Goal: Information Seeking & Learning: Learn about a topic

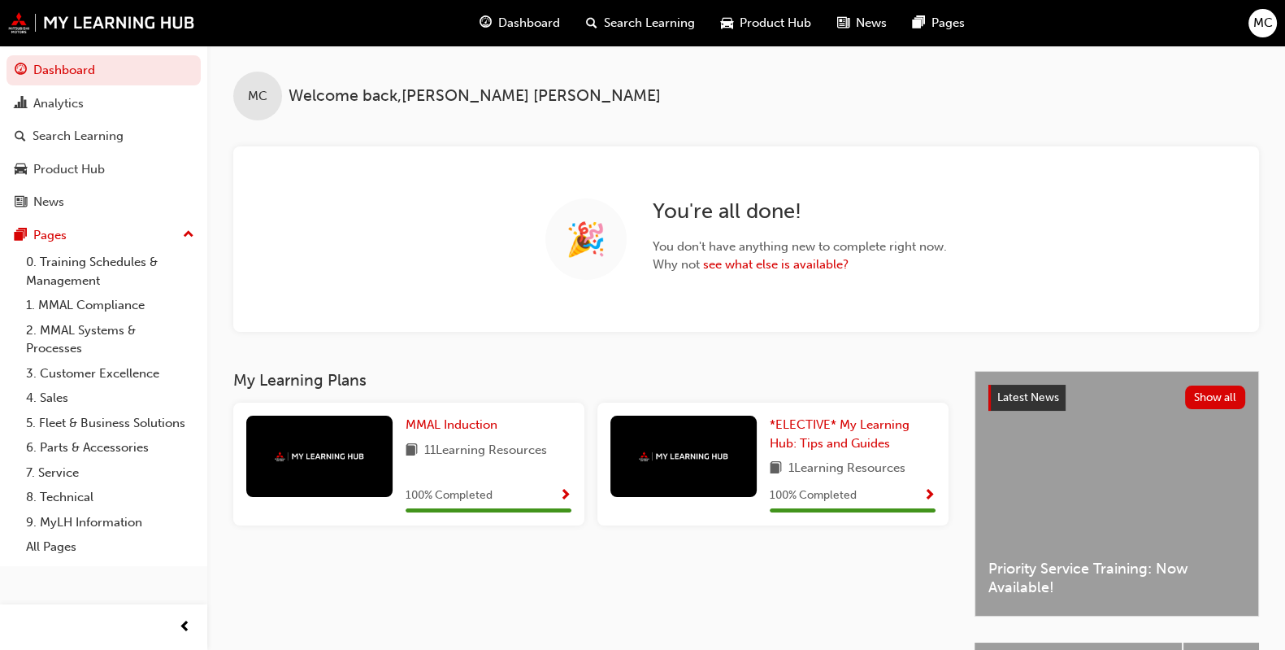
click at [618, 22] on span "Search Learning" at bounding box center [649, 23] width 91 height 19
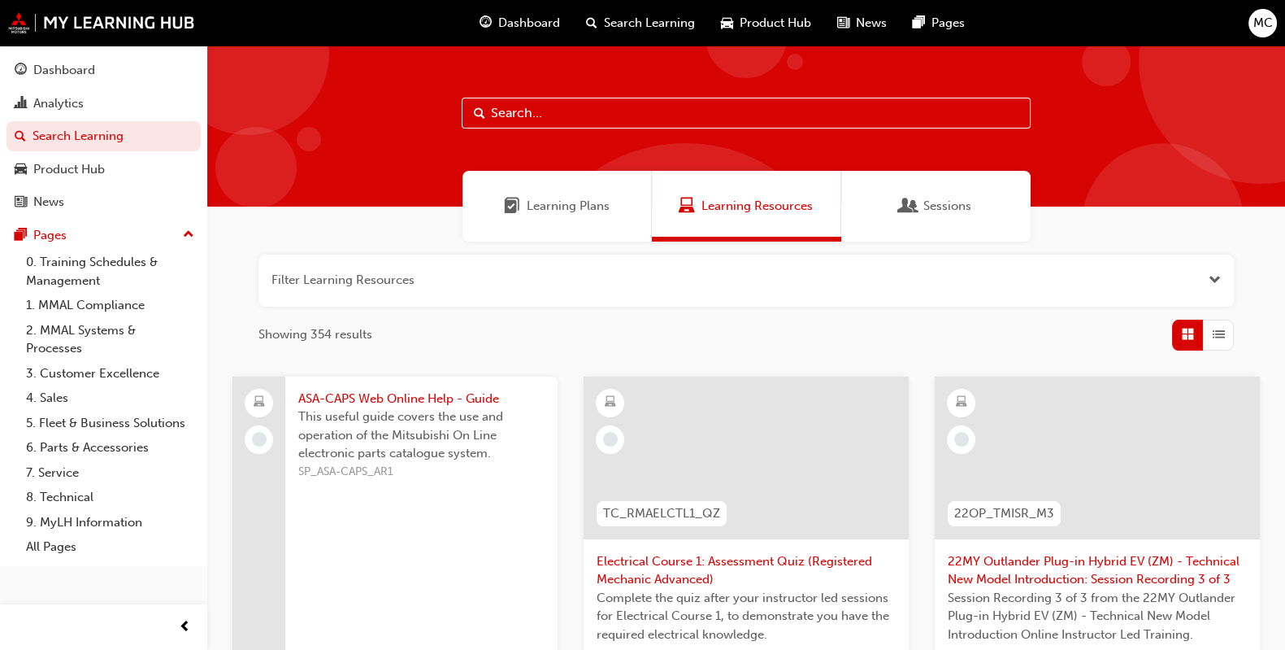
click at [545, 289] on button "button" at bounding box center [747, 280] width 976 height 52
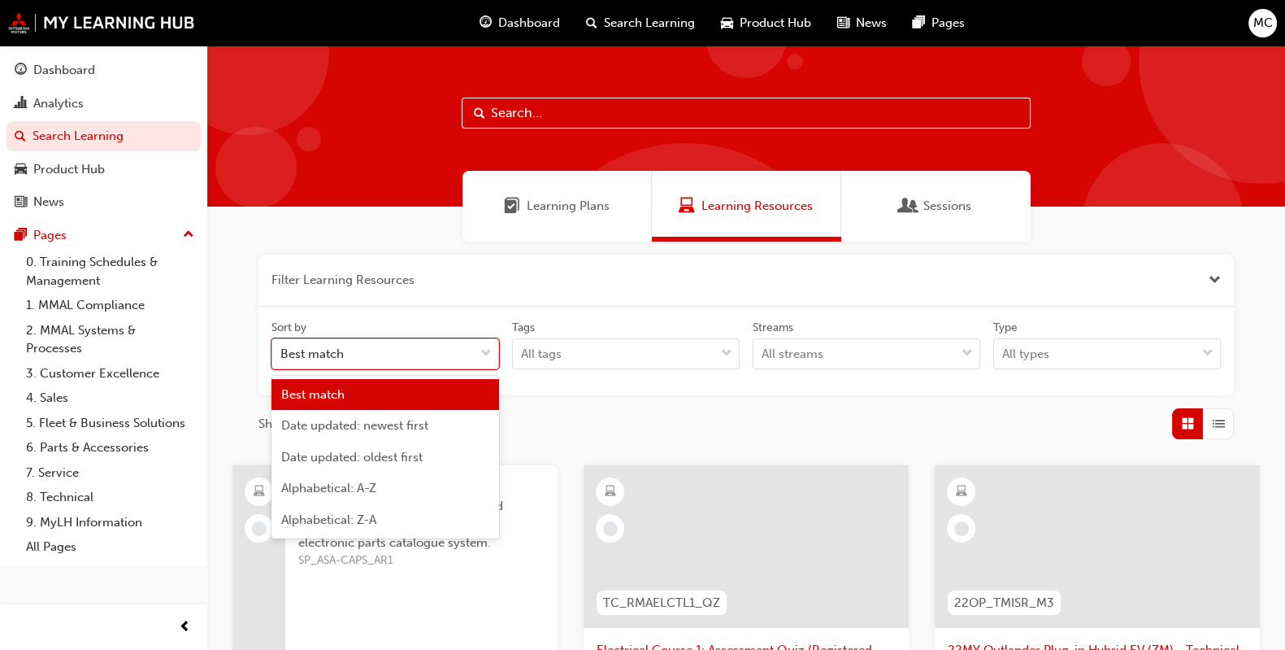
click at [413, 344] on div "Best match" at bounding box center [373, 354] width 202 height 28
click at [282, 346] on input "Sort by option Best match focused, 1 of 5. 5 results available. Use Up and Down…" at bounding box center [282, 353] width 2 height 14
click at [390, 425] on span "Date updated: newest first" at bounding box center [354, 425] width 147 height 15
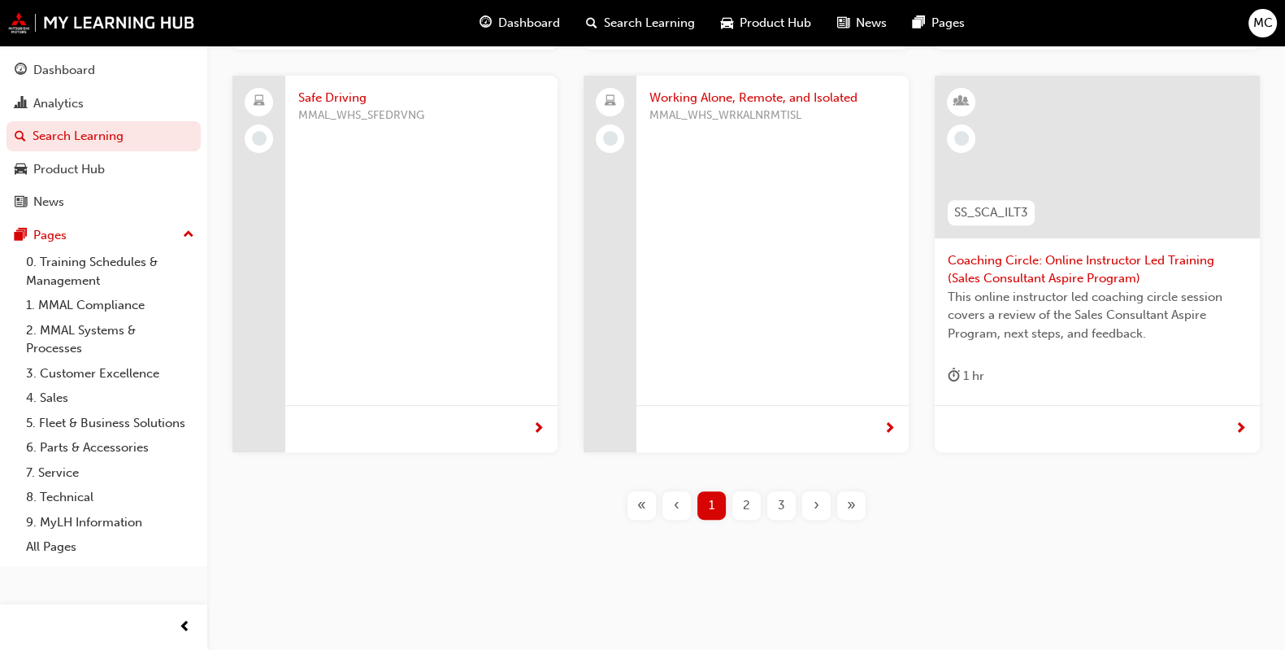
scroll to position [776, 0]
click at [747, 508] on span "2" at bounding box center [746, 504] width 7 height 19
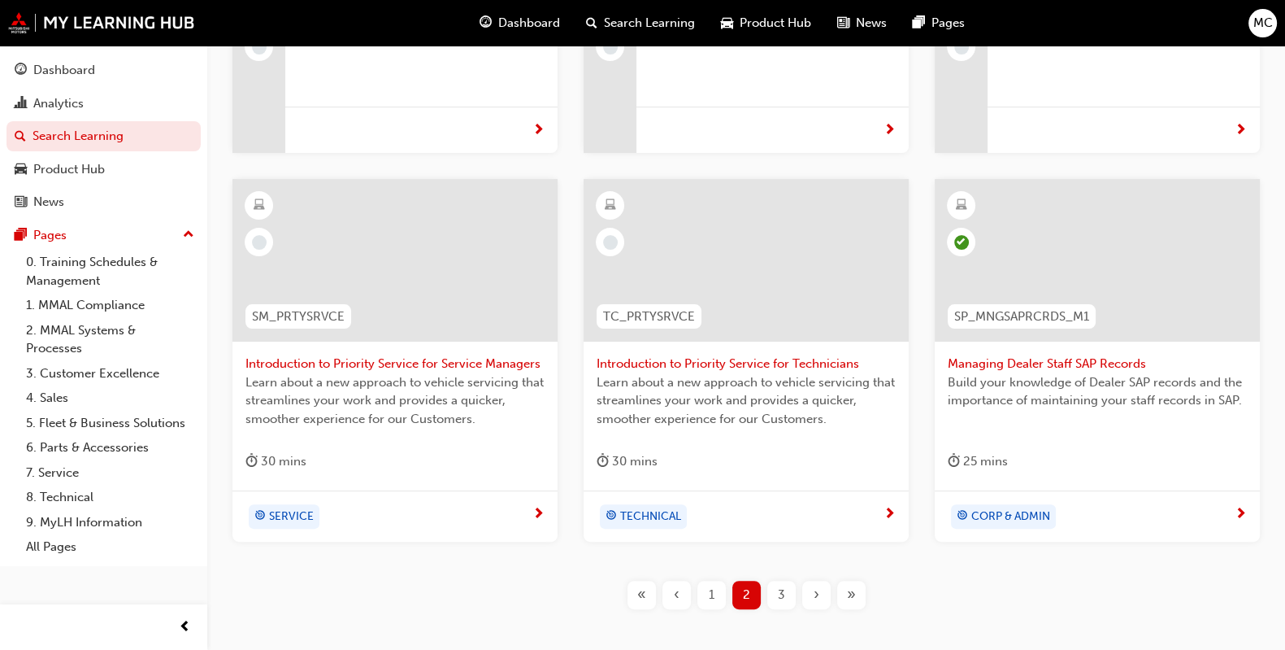
scroll to position [508, 0]
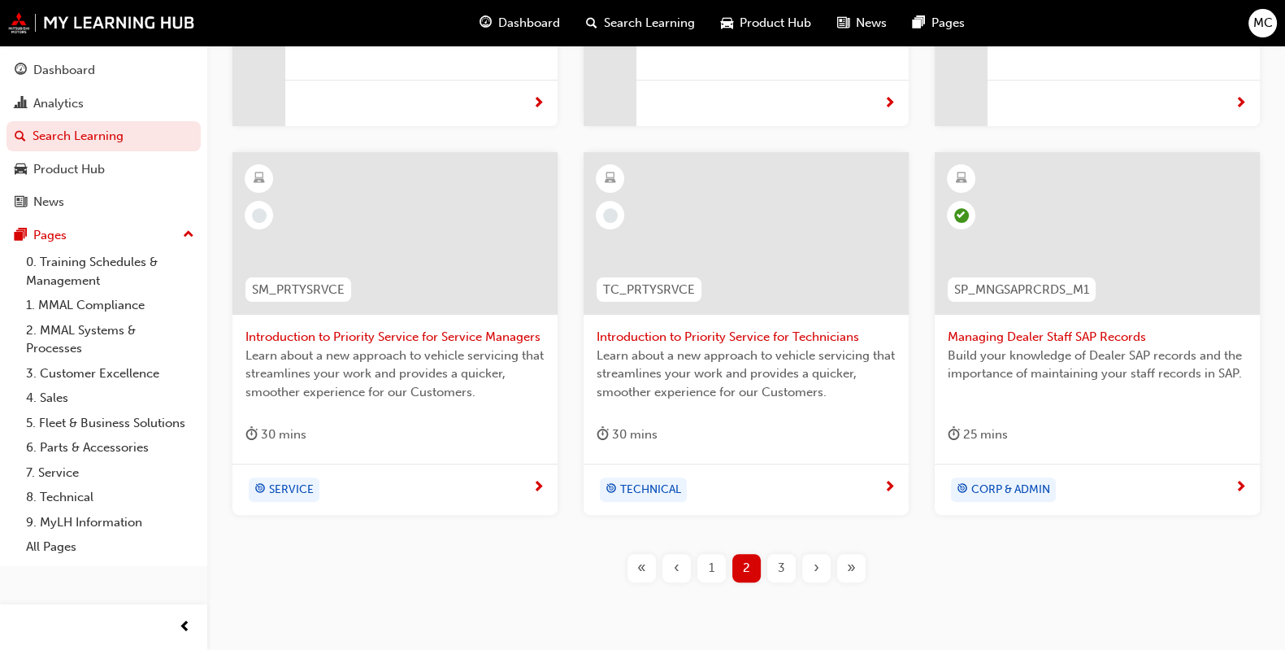
click at [785, 559] on div "3" at bounding box center [782, 568] width 28 height 28
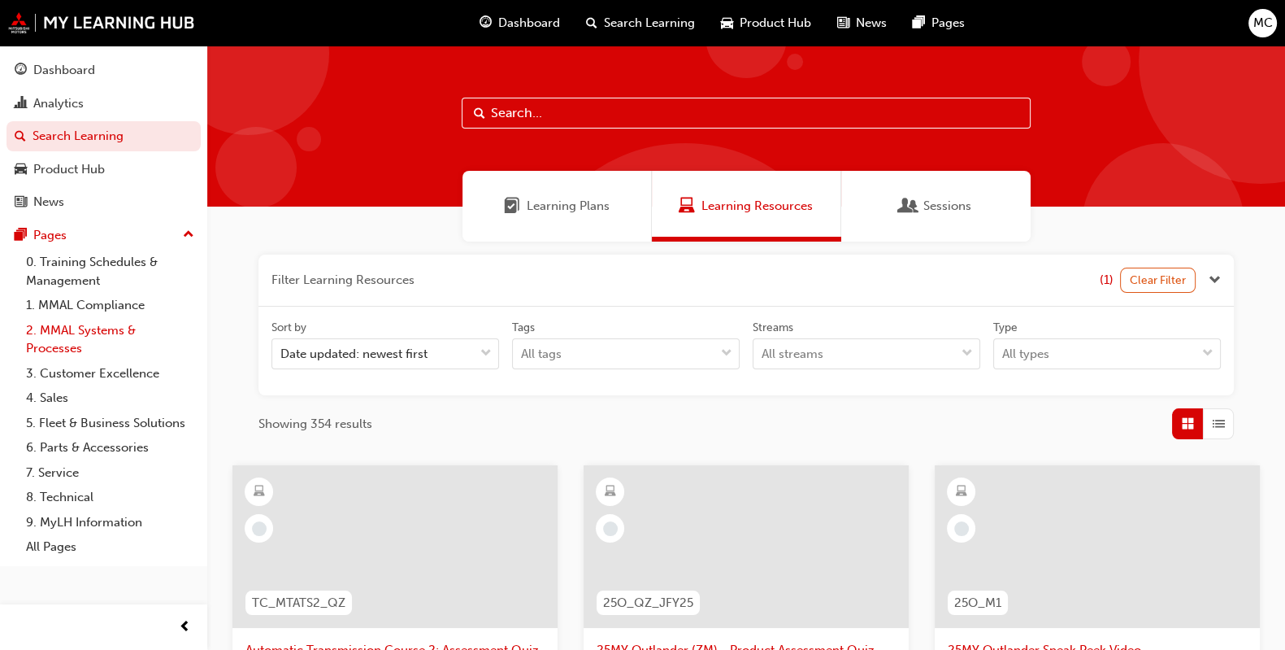
click at [53, 338] on link "2. MMAL Systems & Processes" at bounding box center [110, 339] width 181 height 43
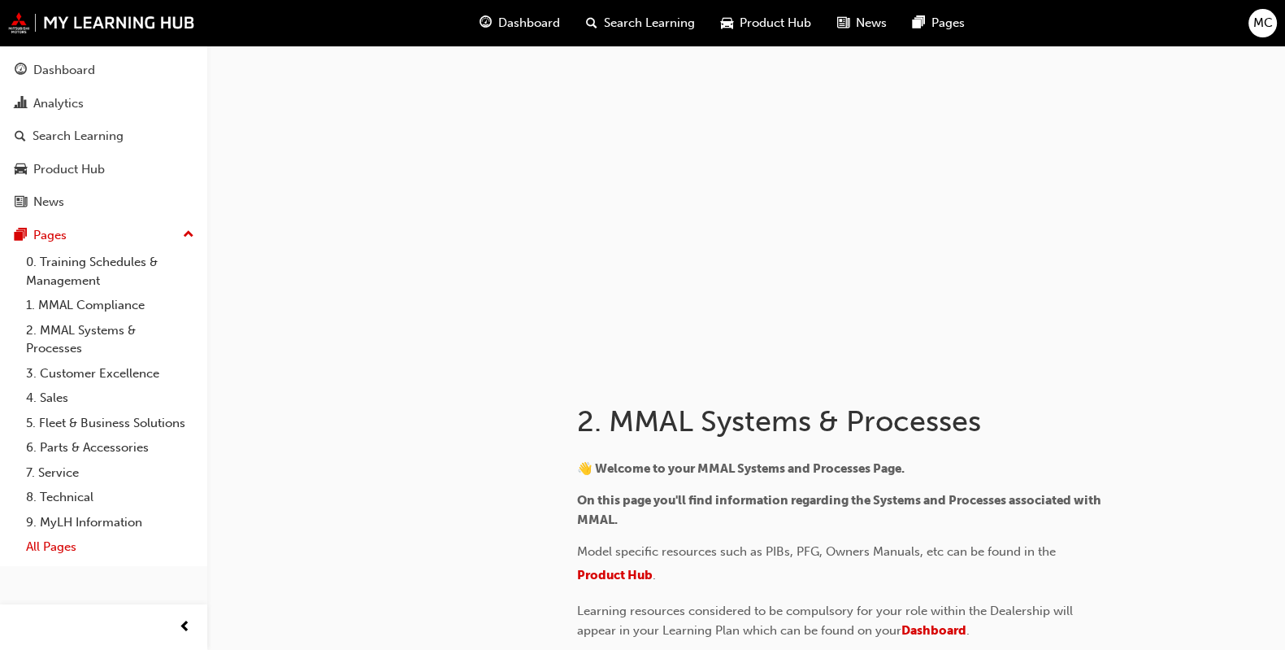
click at [52, 556] on link "All Pages" at bounding box center [110, 546] width 181 height 25
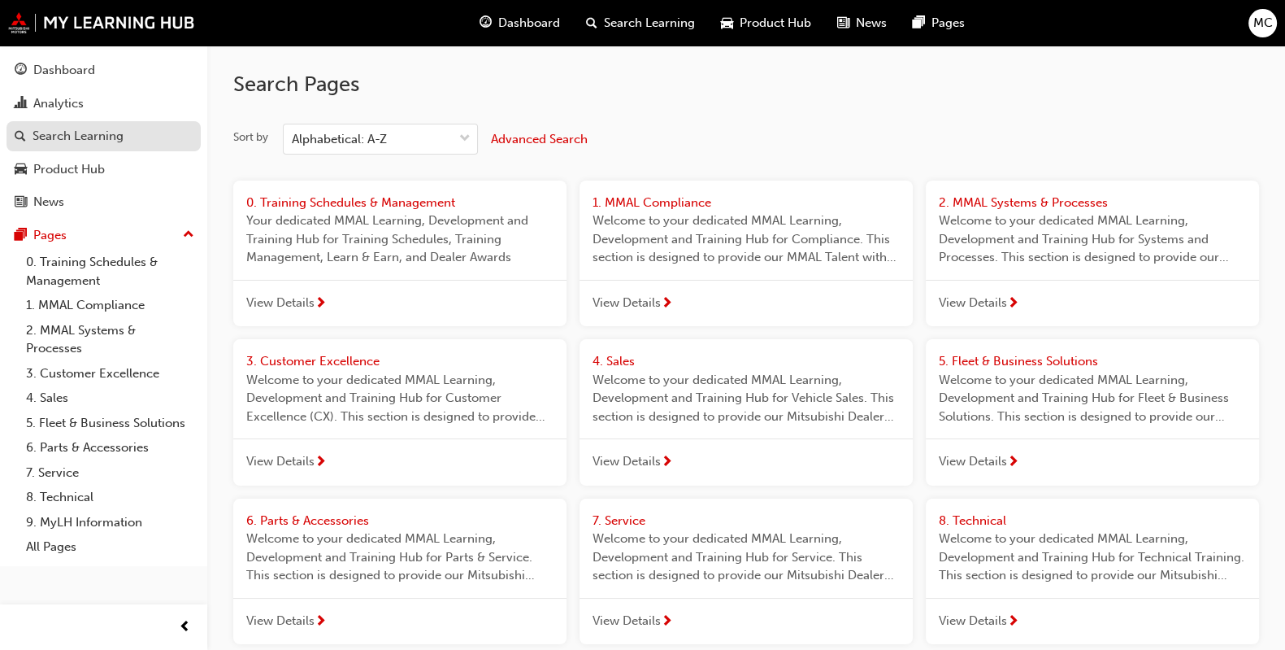
click at [59, 137] on div "Search Learning" at bounding box center [78, 136] width 91 height 19
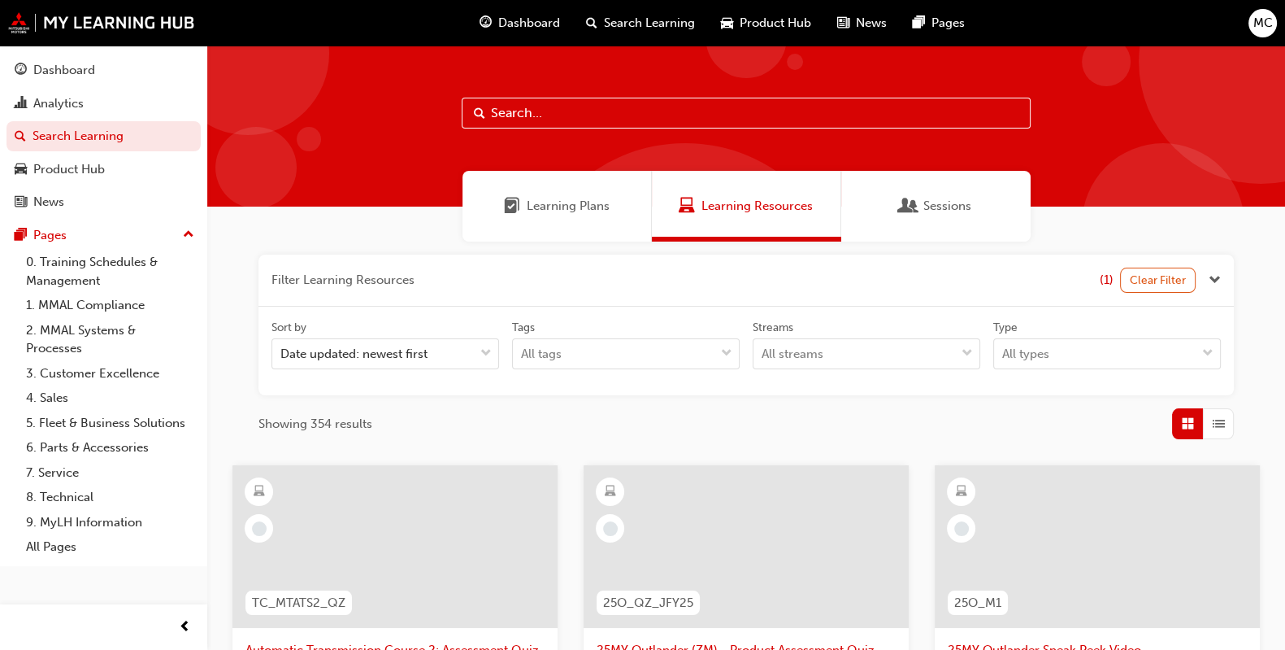
click at [570, 110] on input "text" at bounding box center [746, 113] width 569 height 31
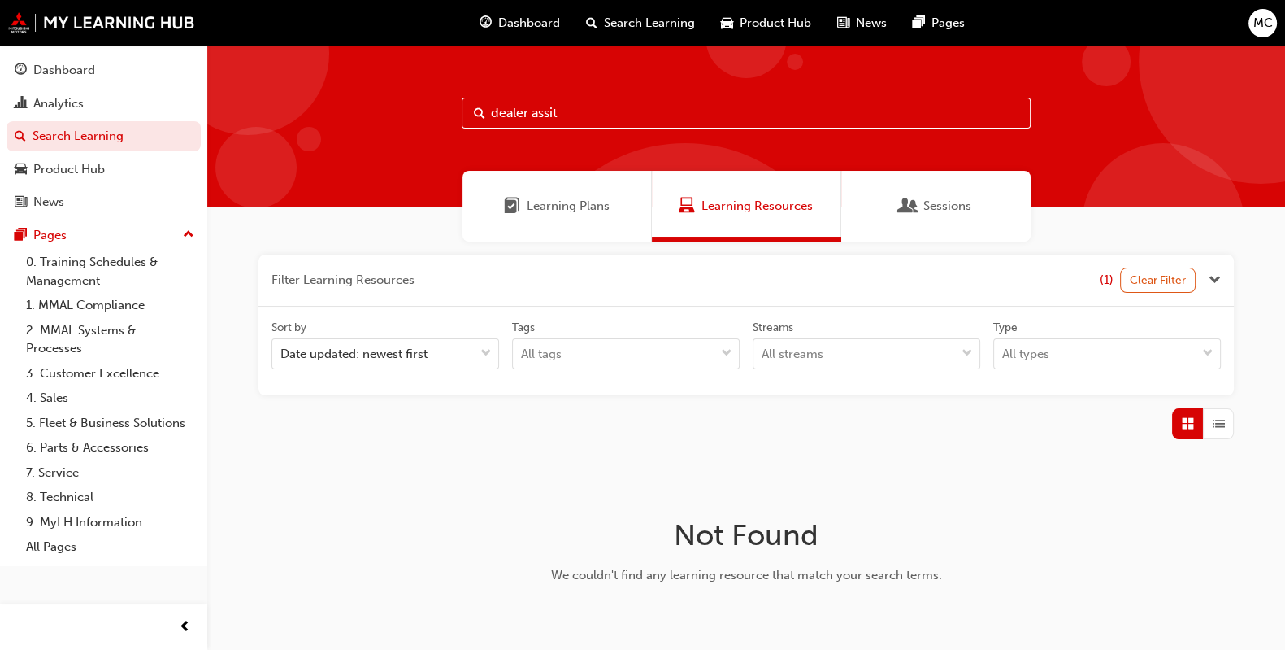
drag, startPoint x: 570, startPoint y: 110, endPoint x: 402, endPoint y: 114, distance: 168.4
click at [402, 114] on div "dealer assit" at bounding box center [746, 126] width 1078 height 161
type input "mi-dealer"
click at [1169, 268] on button "Clear Filter" at bounding box center [1158, 280] width 76 height 25
click at [568, 111] on input "mi-dealer" at bounding box center [746, 113] width 569 height 31
